Goal: Task Accomplishment & Management: Use online tool/utility

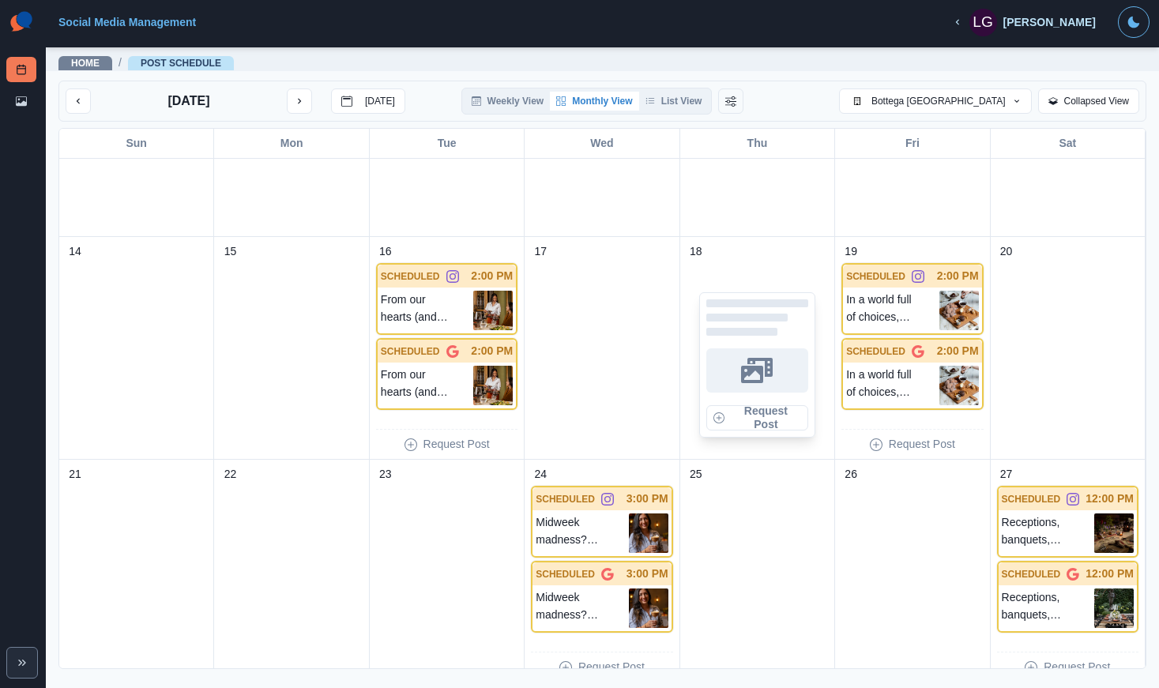
scroll to position [375, 0]
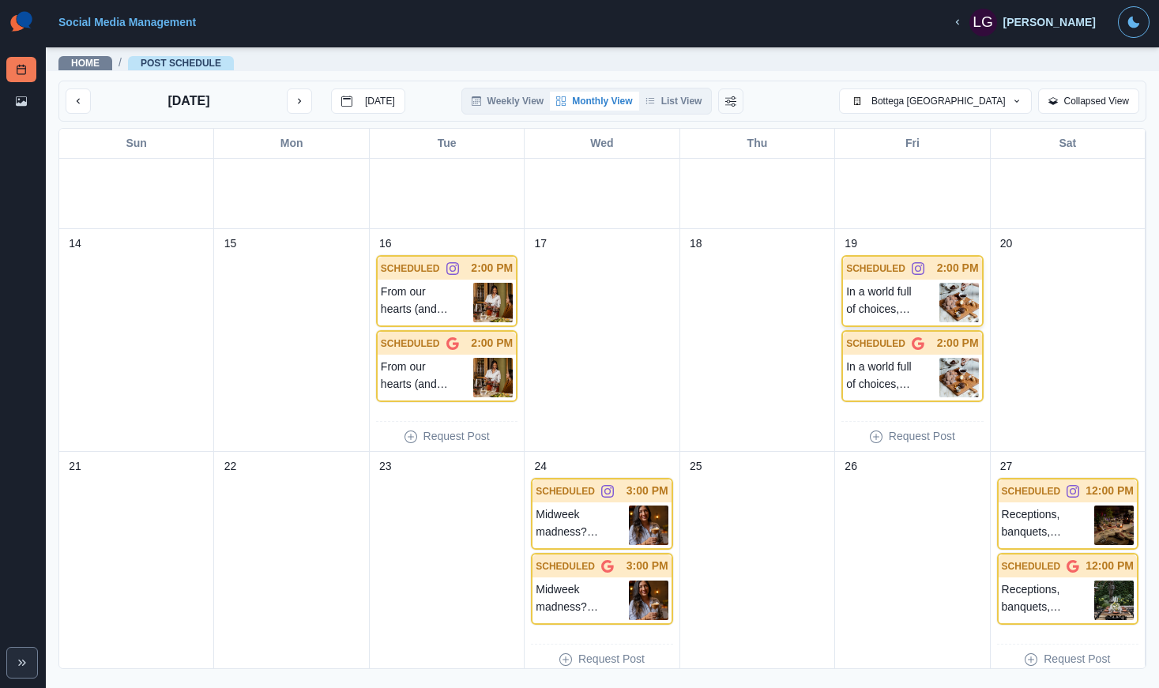
click at [925, 298] on p "In a world full of choices, dessert is always the right answer." at bounding box center [892, 302] width 92 height 39
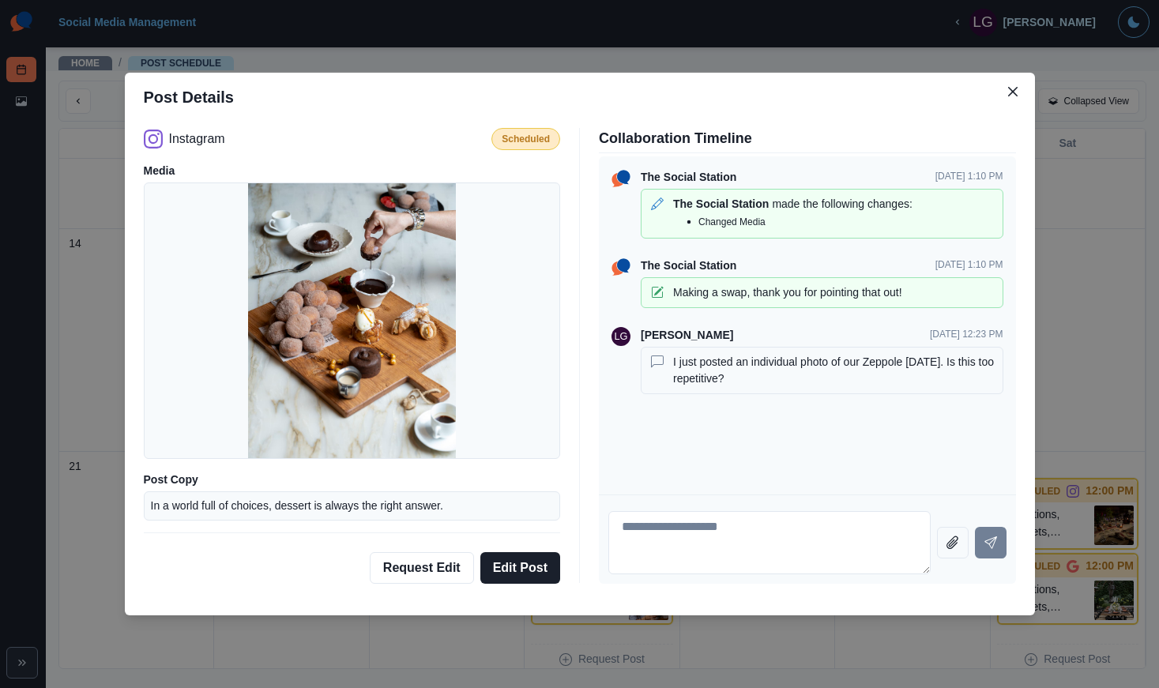
click at [607, 39] on div "Post Details Instagram Scheduled Media Post Copy In a world full of choices, de…" at bounding box center [579, 344] width 1159 height 688
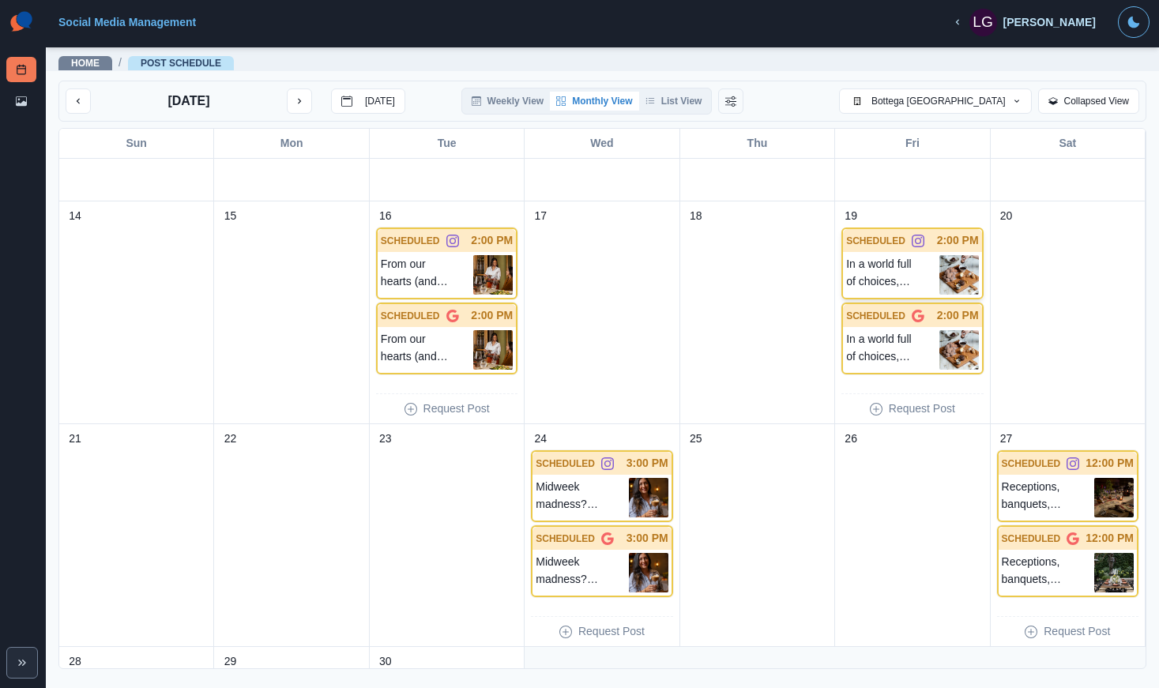
scroll to position [423, 0]
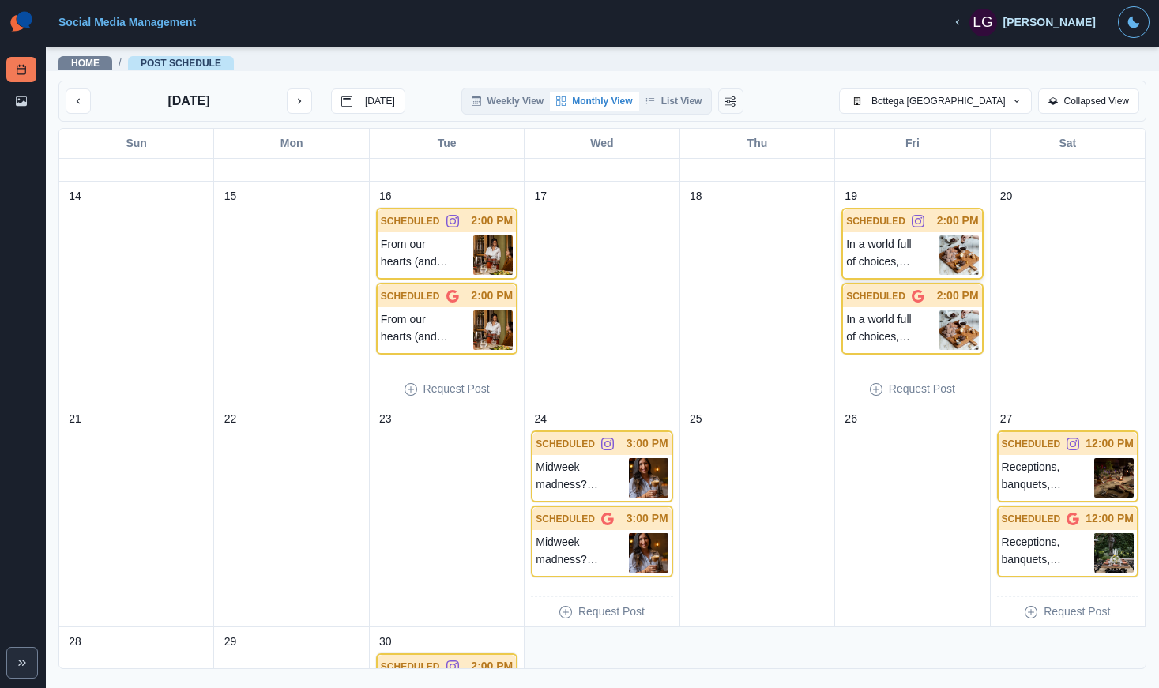
click at [927, 247] on p "In a world full of choices, dessert is always the right answer." at bounding box center [892, 254] width 92 height 39
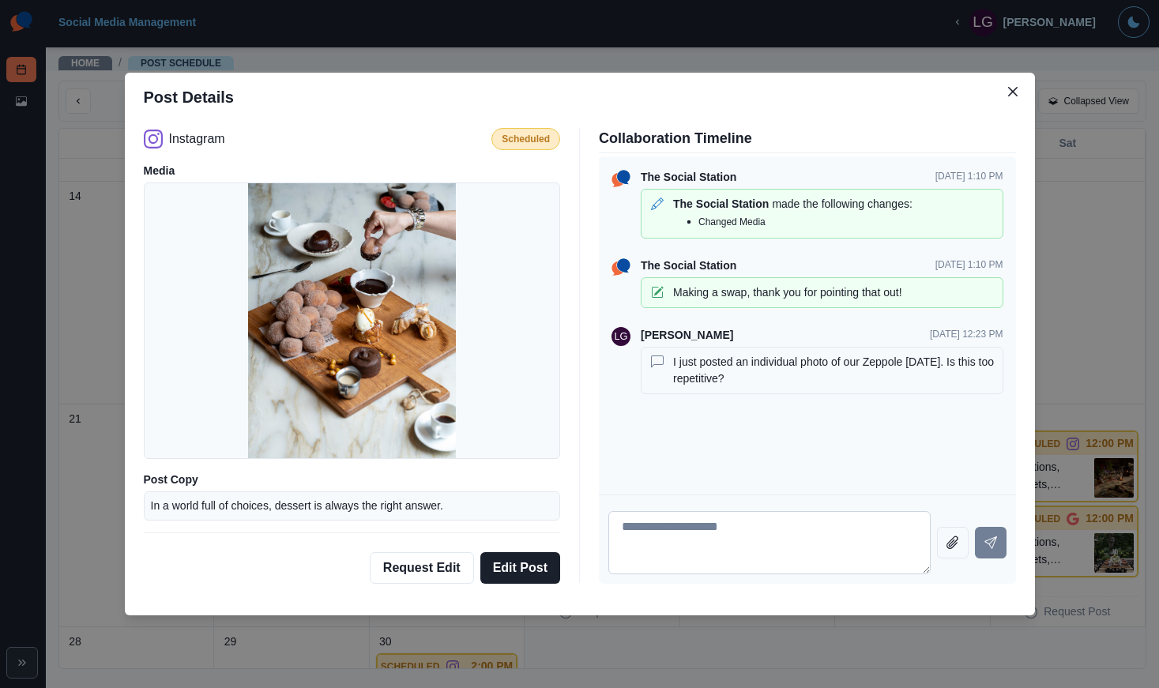
click at [751, 546] on textarea at bounding box center [769, 542] width 322 height 63
click at [682, 533] on textarea at bounding box center [769, 542] width 322 height 63
type textarea "**********"
click at [1012, 87] on icon "Close" at bounding box center [1012, 91] width 9 height 9
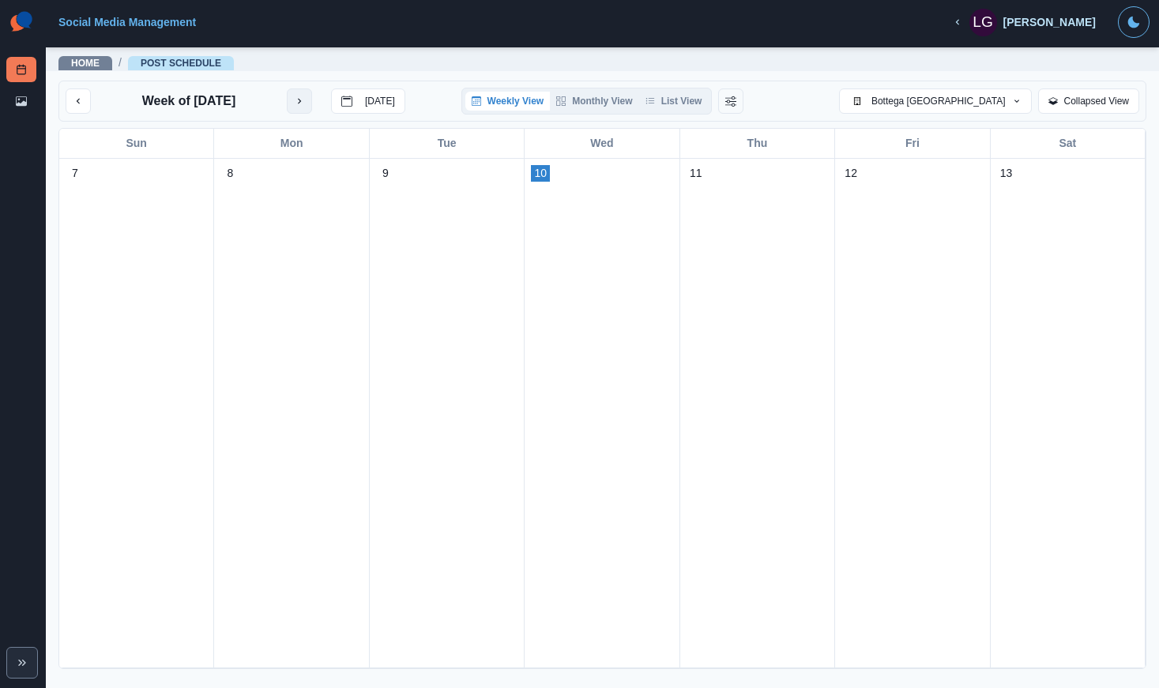
click at [312, 93] on button "next month" at bounding box center [299, 100] width 25 height 25
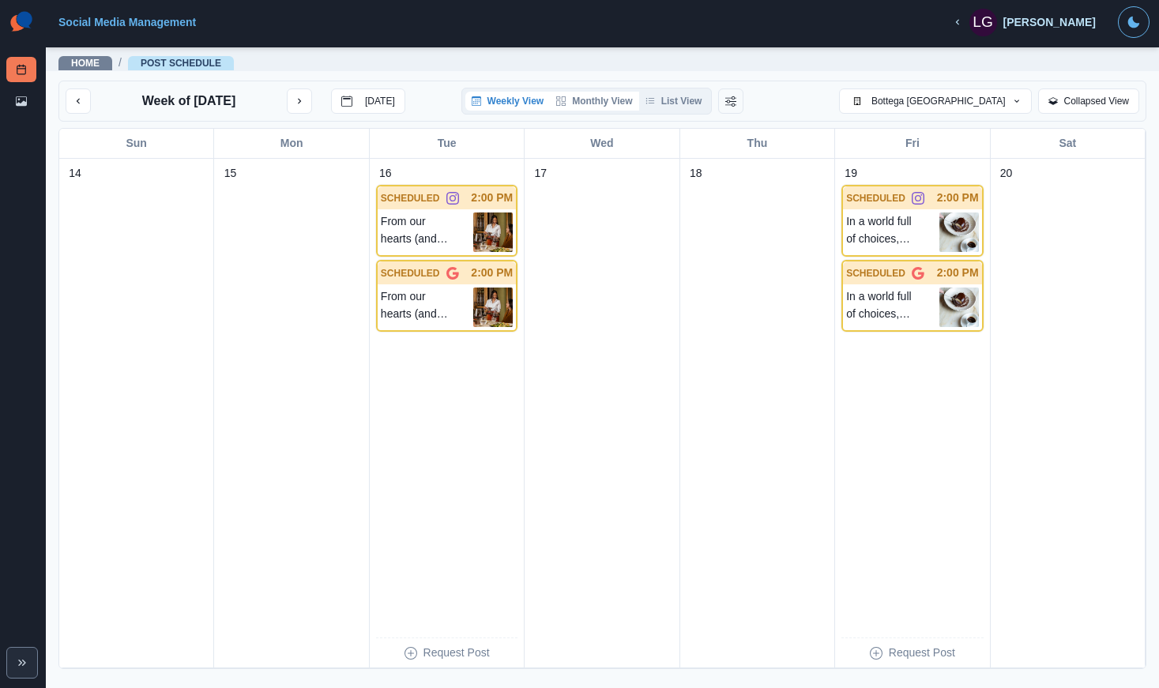
click at [587, 102] on button "Monthly View" at bounding box center [594, 101] width 88 height 19
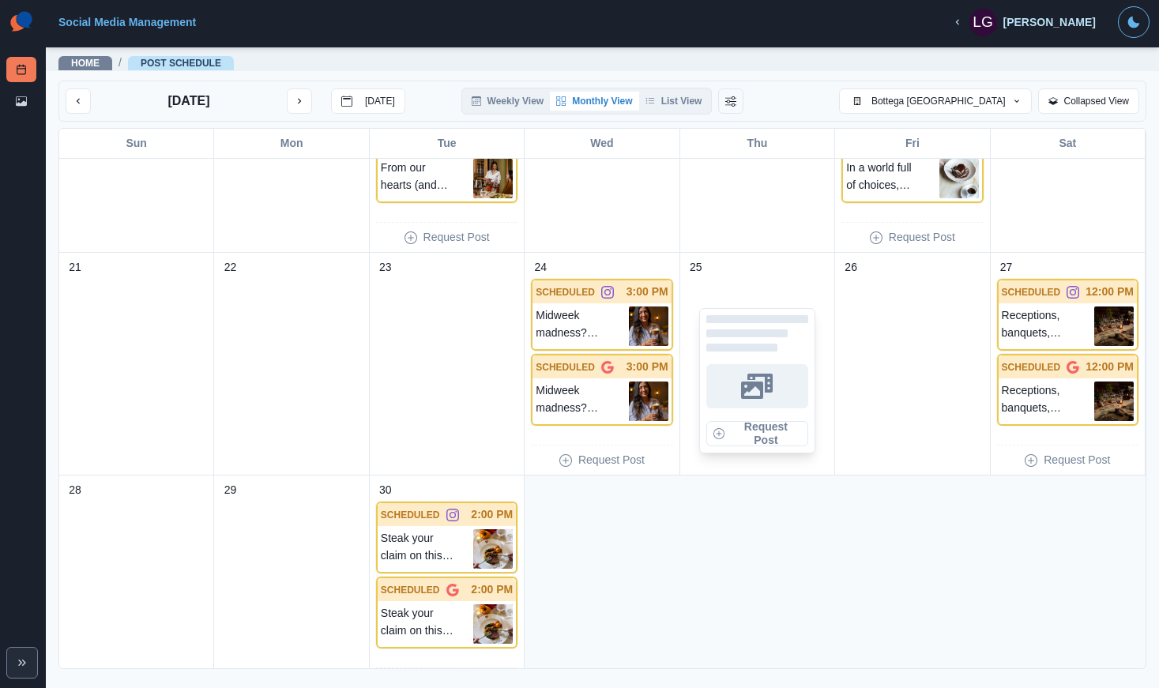
scroll to position [604, 0]
